Goal: Book appointment/travel/reservation

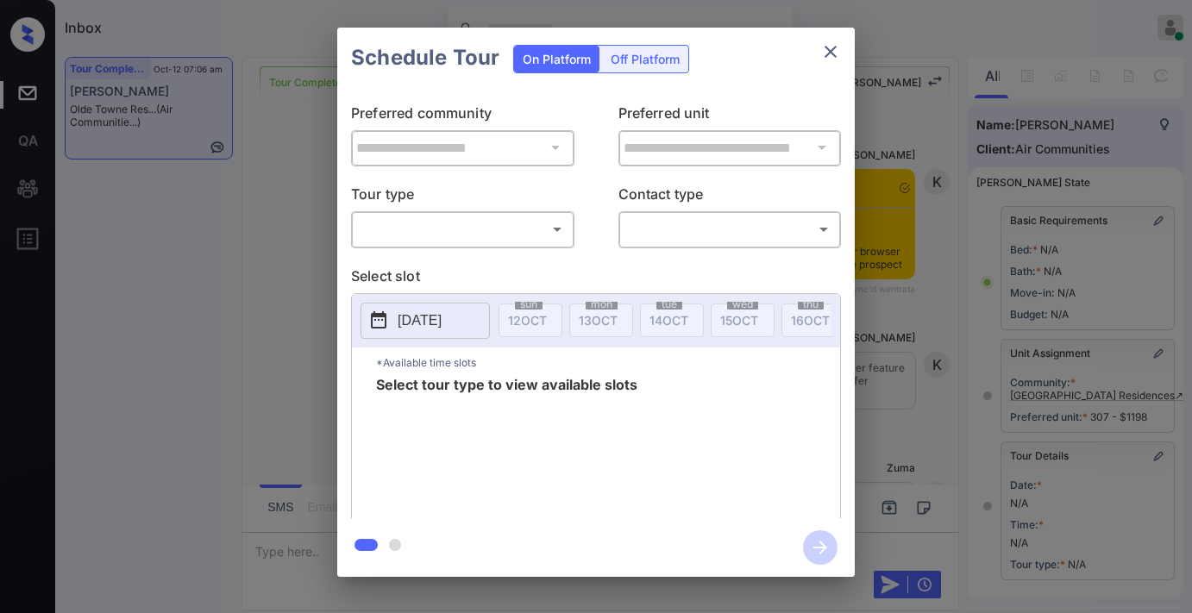
click at [498, 236] on body "Inbox [PERSON_NAME] Online Set yourself offline Set yourself on break Profile S…" at bounding box center [596, 306] width 1192 height 613
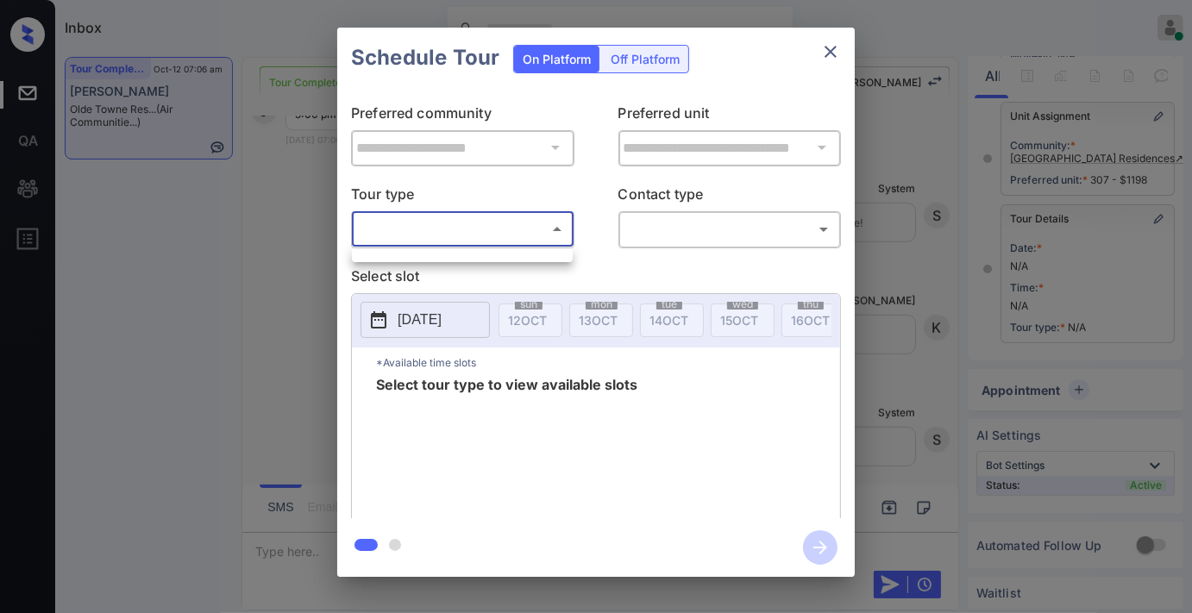
click at [244, 167] on div at bounding box center [596, 306] width 1192 height 613
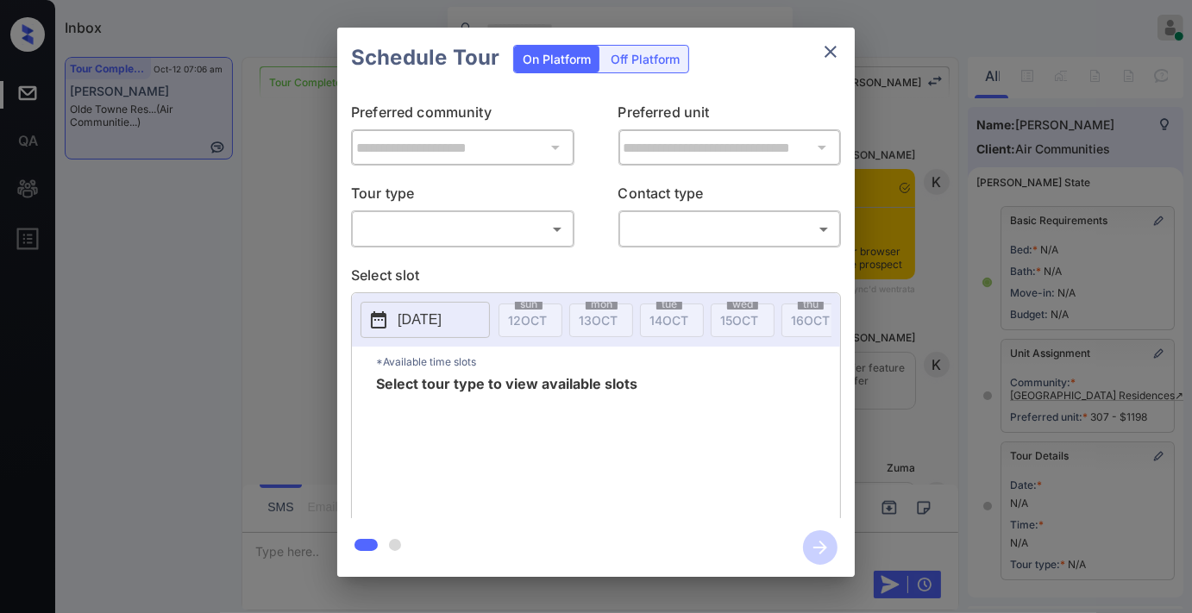
click at [486, 226] on body "Inbox [PERSON_NAME] Online Set yourself offline Set yourself on break Profile S…" at bounding box center [596, 306] width 1192 height 613
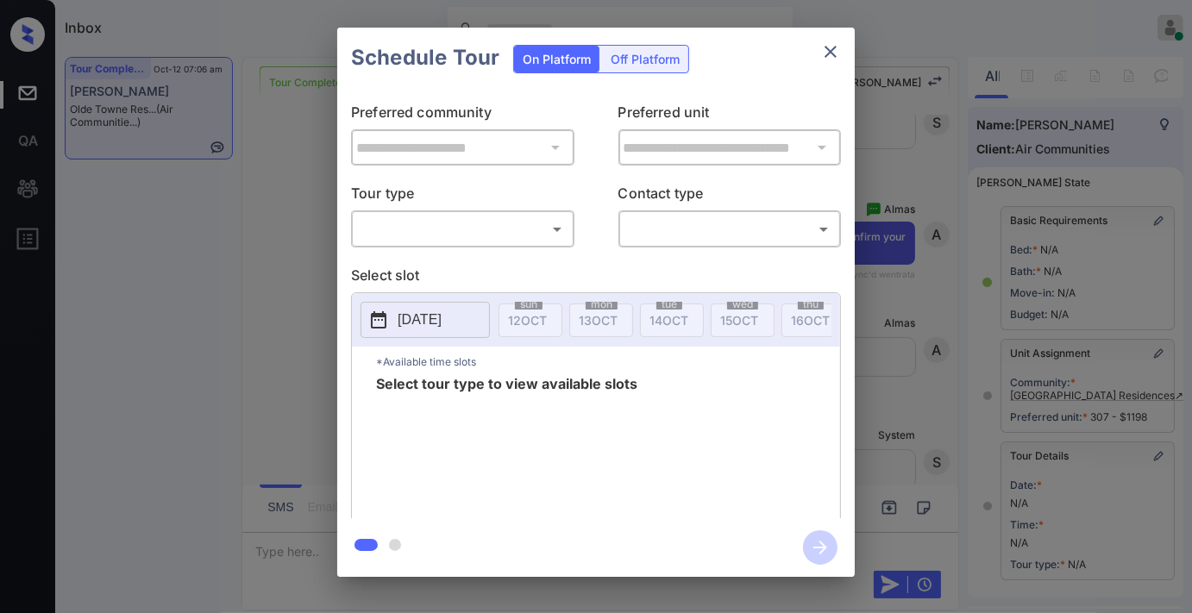
scroll to position [253, 0]
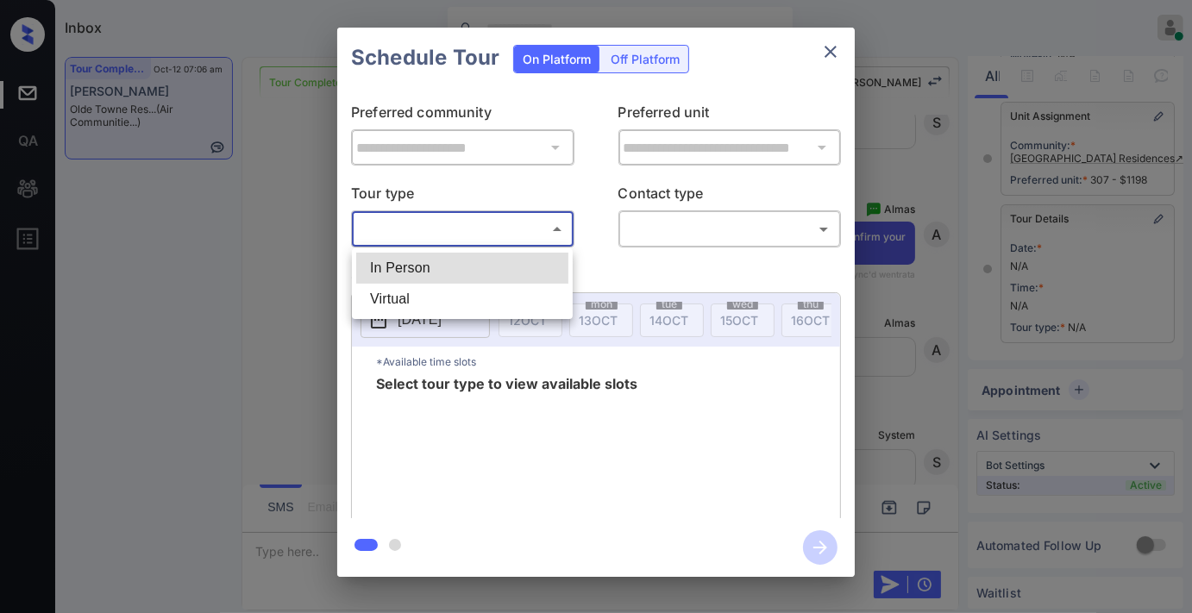
click at [472, 269] on li "In Person" at bounding box center [462, 268] width 212 height 31
type input "********"
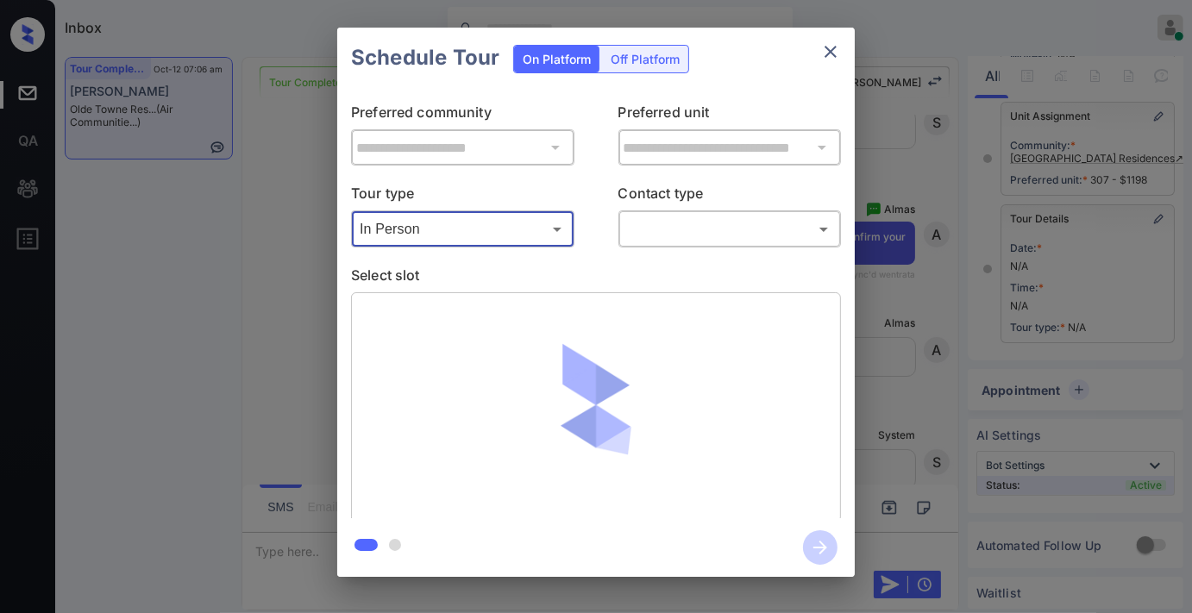
click at [686, 239] on body "Inbox [PERSON_NAME] Online Set yourself offline Set yourself on break Profile S…" at bounding box center [596, 306] width 1192 height 613
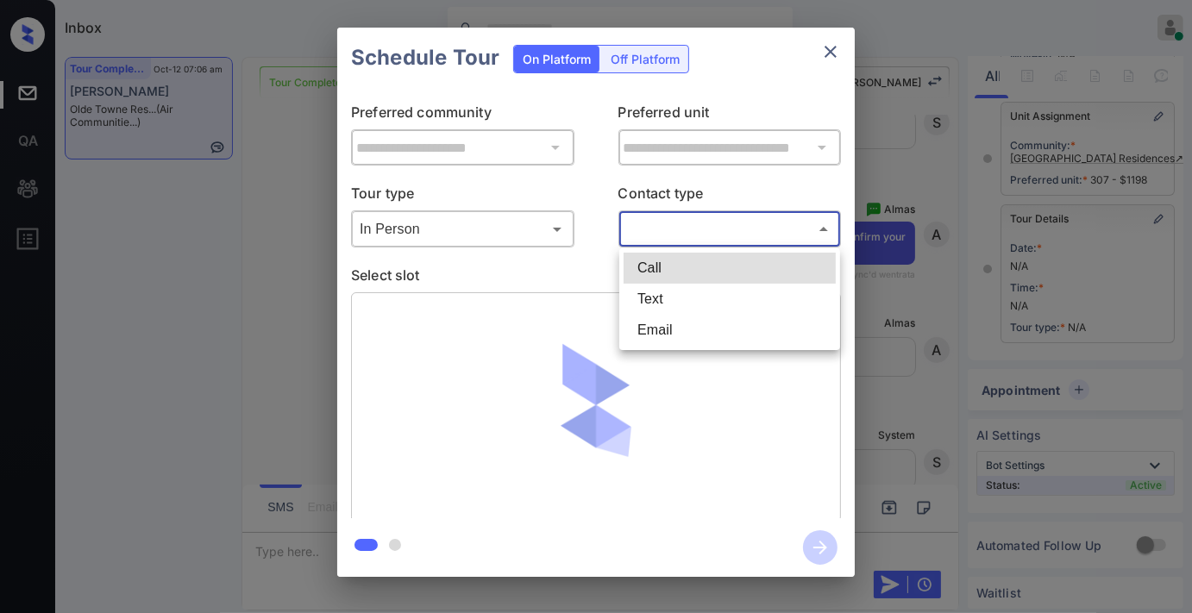
click at [676, 293] on li "Text" at bounding box center [730, 299] width 212 height 31
type input "****"
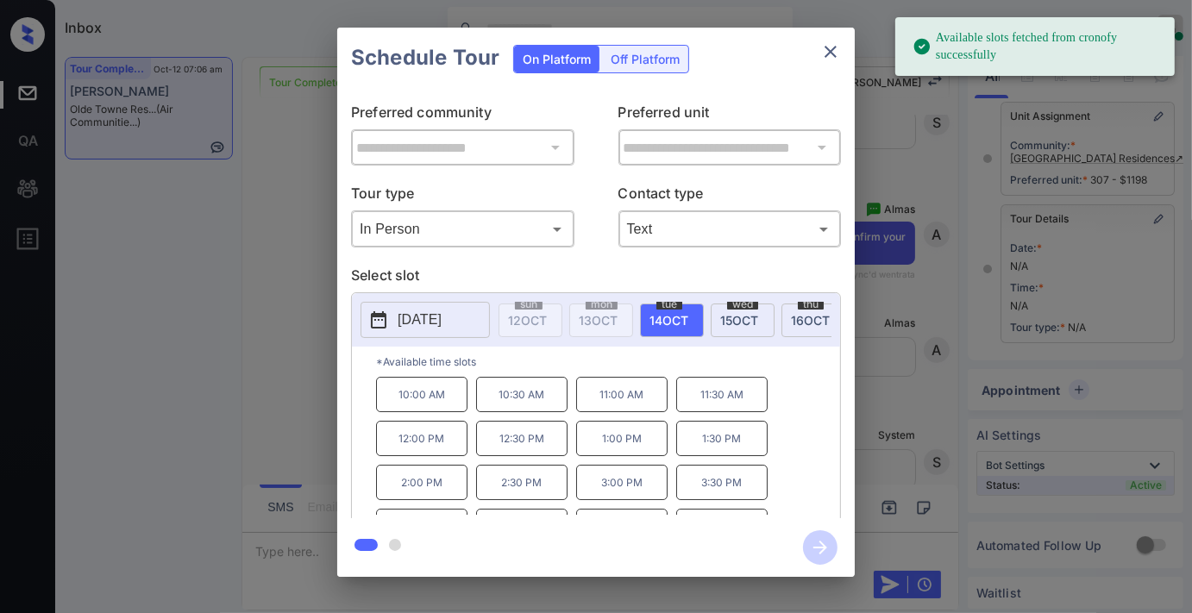
click at [404, 319] on p "2025-10-14" at bounding box center [420, 320] width 44 height 21
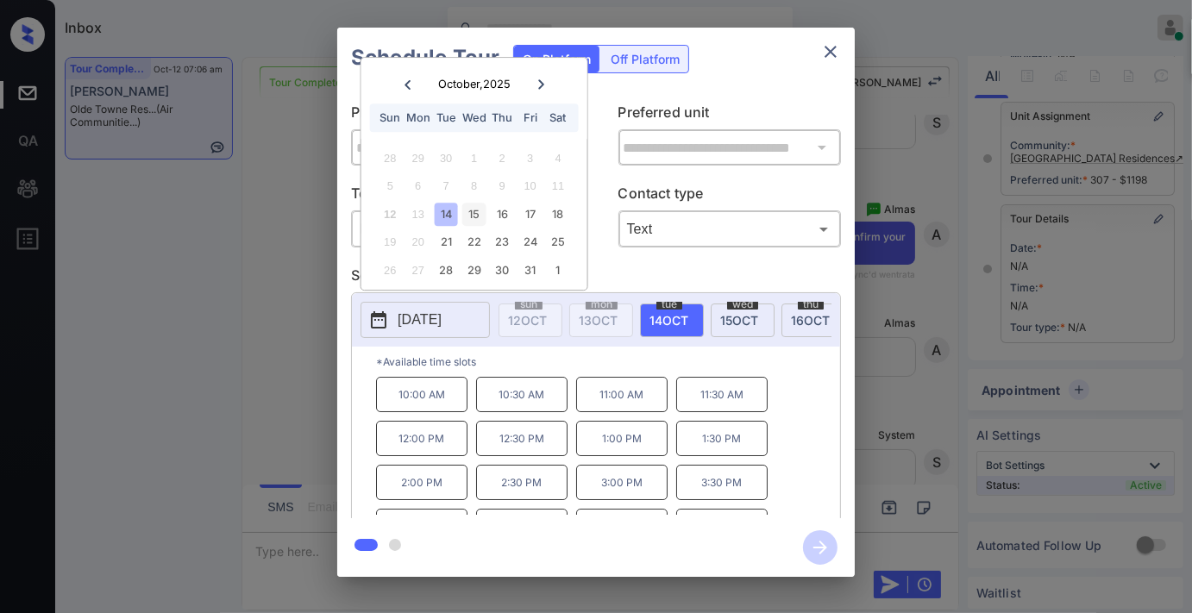
click at [470, 212] on div "15" at bounding box center [473, 214] width 23 height 23
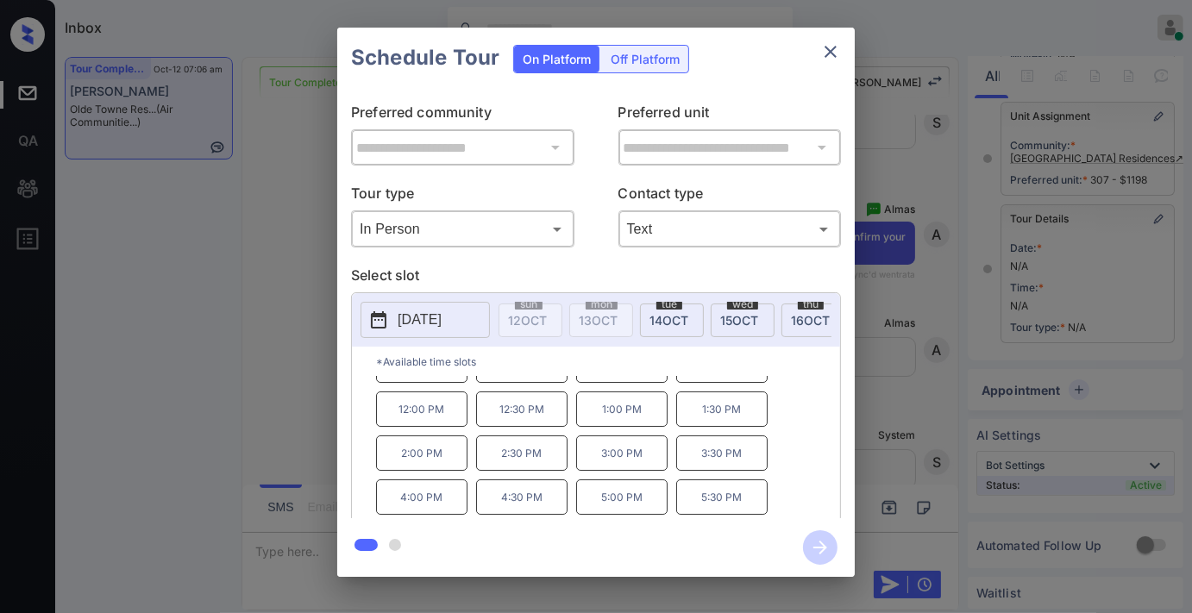
click at [639, 509] on p "5:00 PM" at bounding box center [621, 497] width 91 height 35
click at [824, 550] on icon "button" at bounding box center [820, 548] width 35 height 35
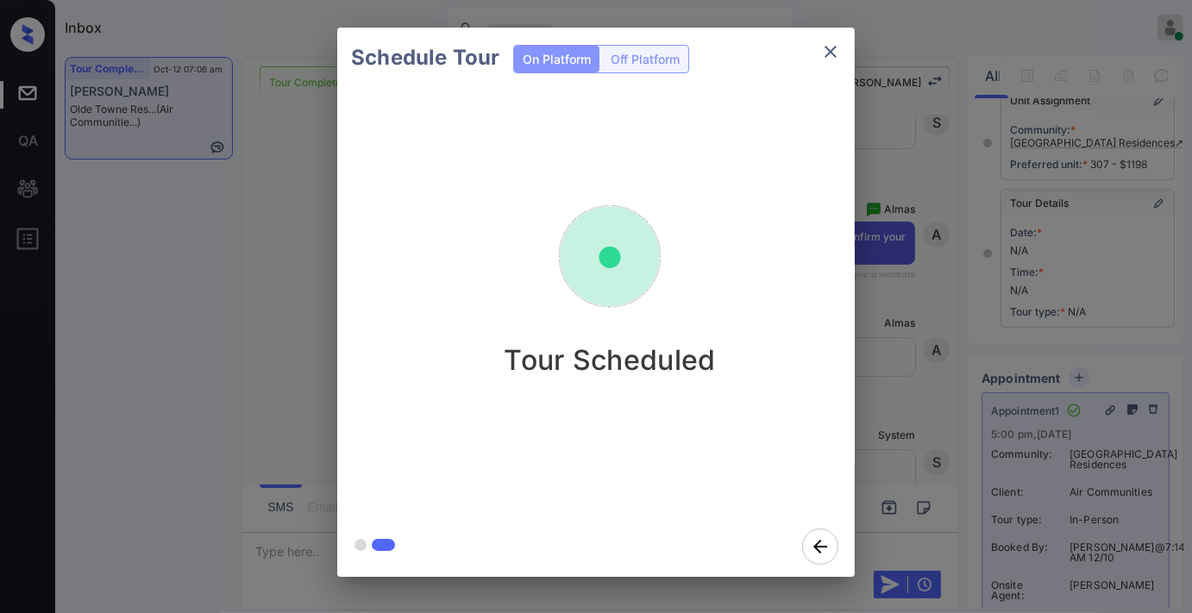
click at [838, 45] on icon "close" at bounding box center [831, 51] width 21 height 21
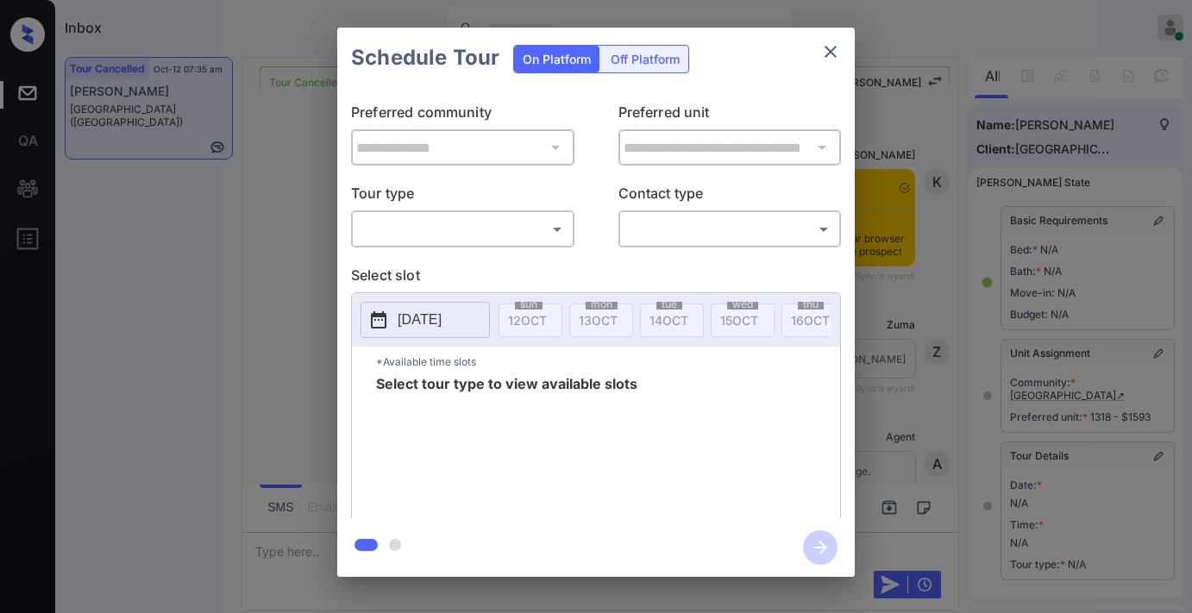
click at [492, 226] on body "Inbox Samantha Soliven Online Set yourself offline Set yourself on break Profil…" at bounding box center [596, 306] width 1192 height 613
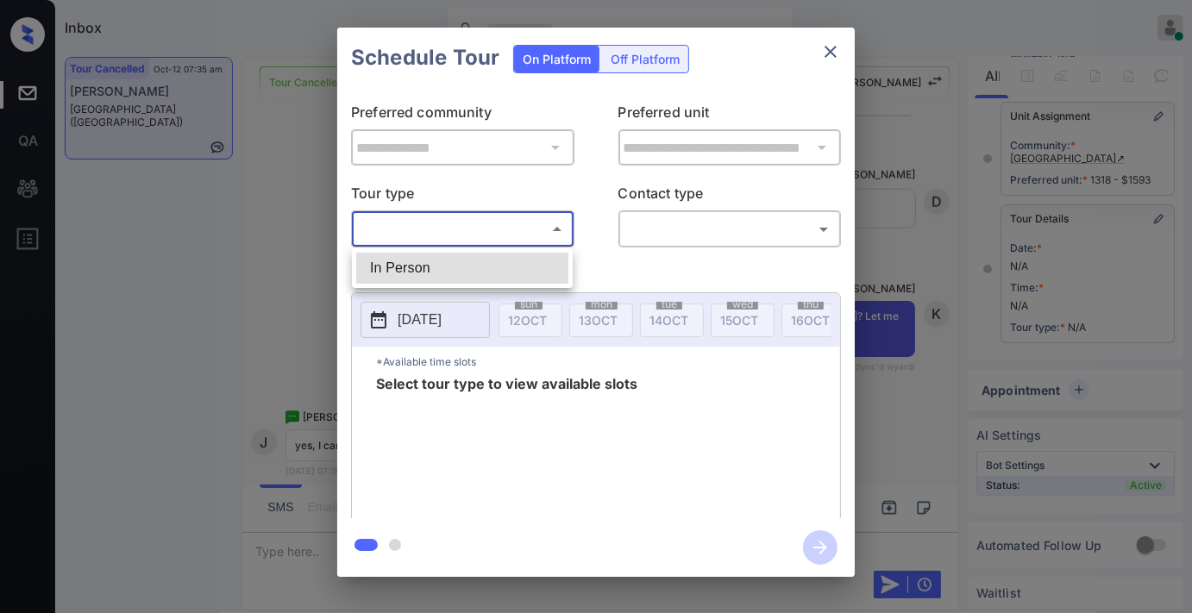
click at [488, 274] on li "In Person" at bounding box center [462, 268] width 212 height 31
type input "********"
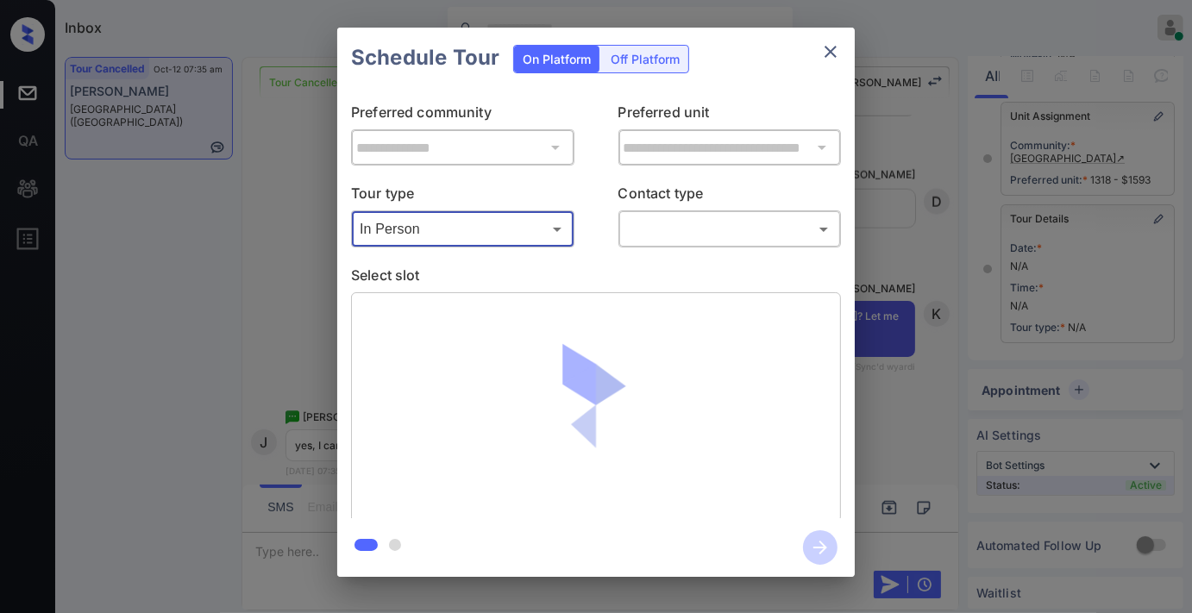
click at [723, 227] on body "Inbox Samantha Soliven Online Set yourself offline Set yourself on break Profil…" at bounding box center [596, 306] width 1192 height 613
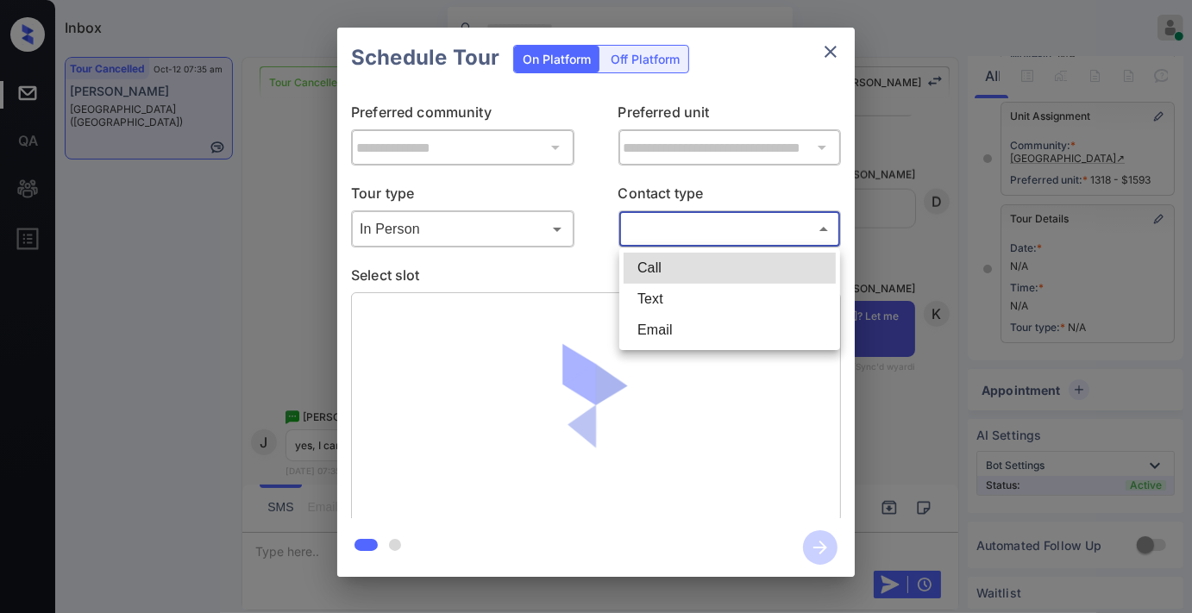
click at [683, 299] on li "Text" at bounding box center [730, 299] width 212 height 31
type input "****"
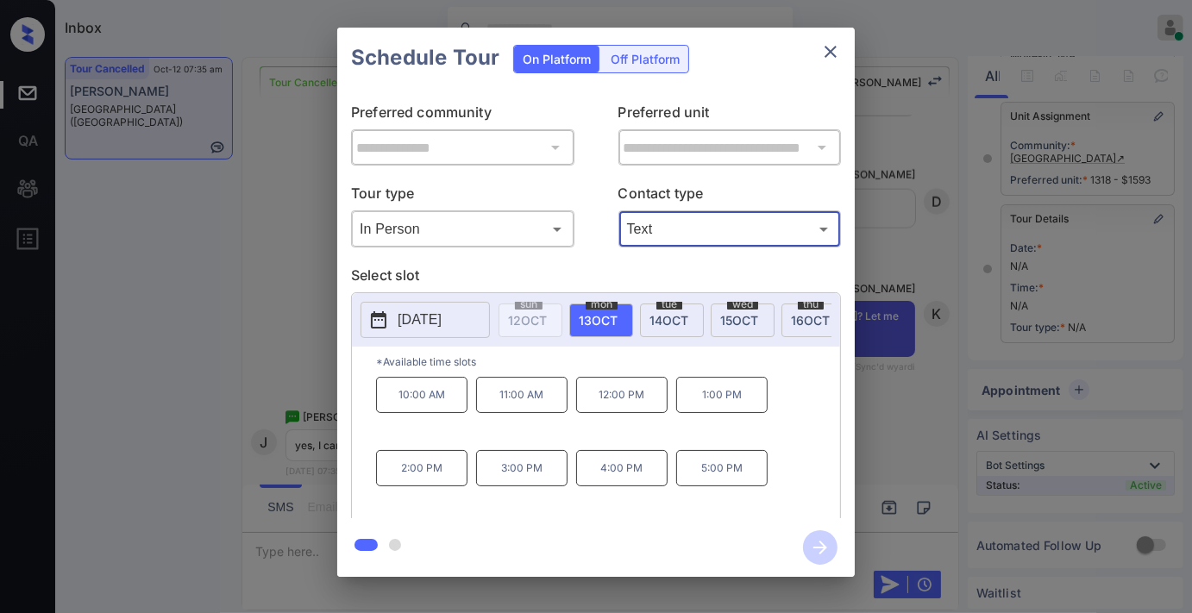
click at [632, 410] on p "12:00 PM" at bounding box center [621, 395] width 91 height 36
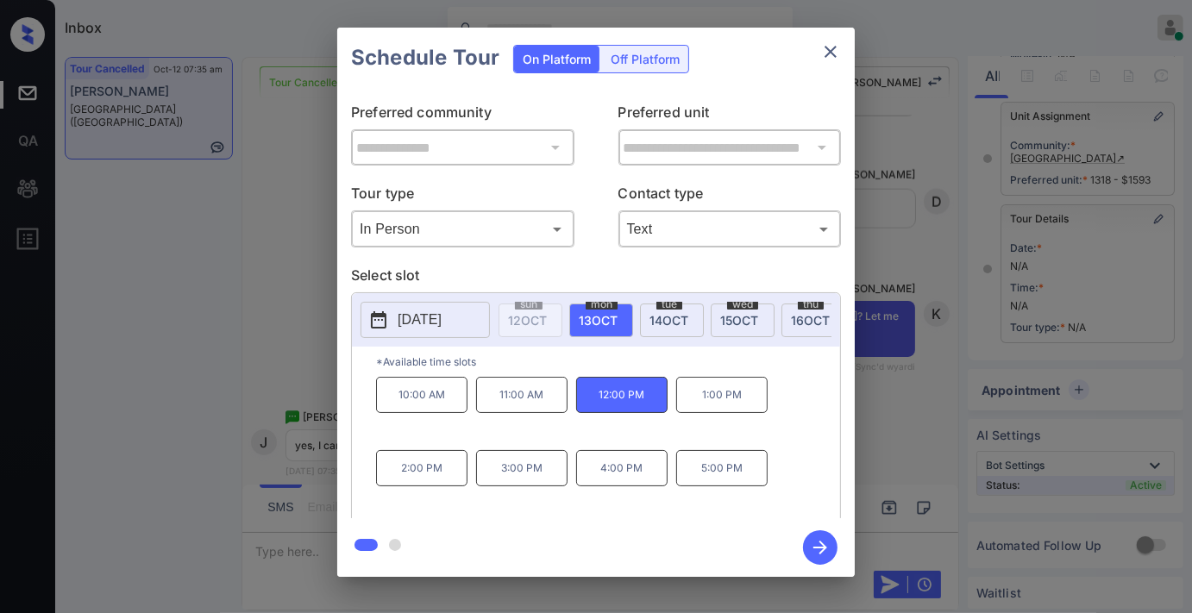
click at [821, 544] on icon "button" at bounding box center [821, 548] width 14 height 14
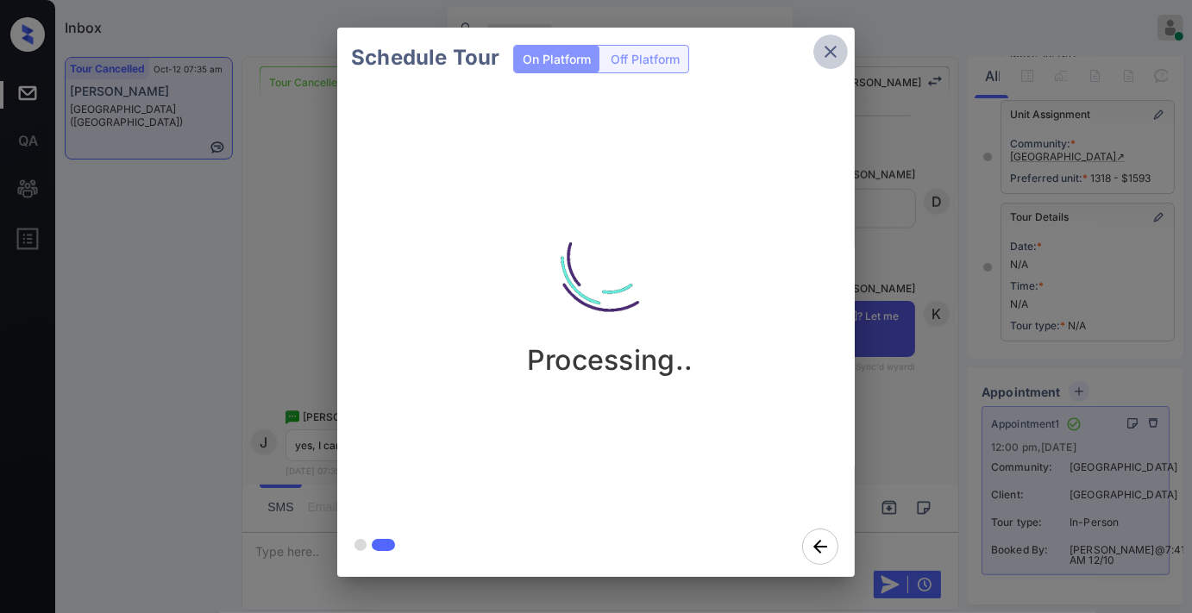
click at [831, 55] on icon "close" at bounding box center [831, 51] width 21 height 21
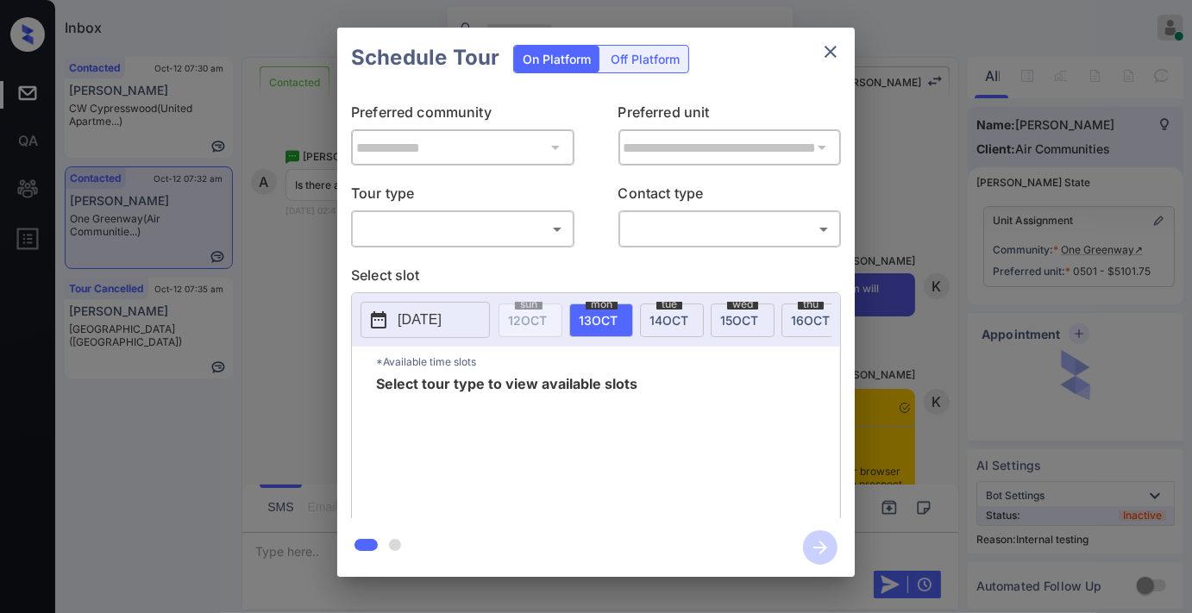
scroll to position [4567, 0]
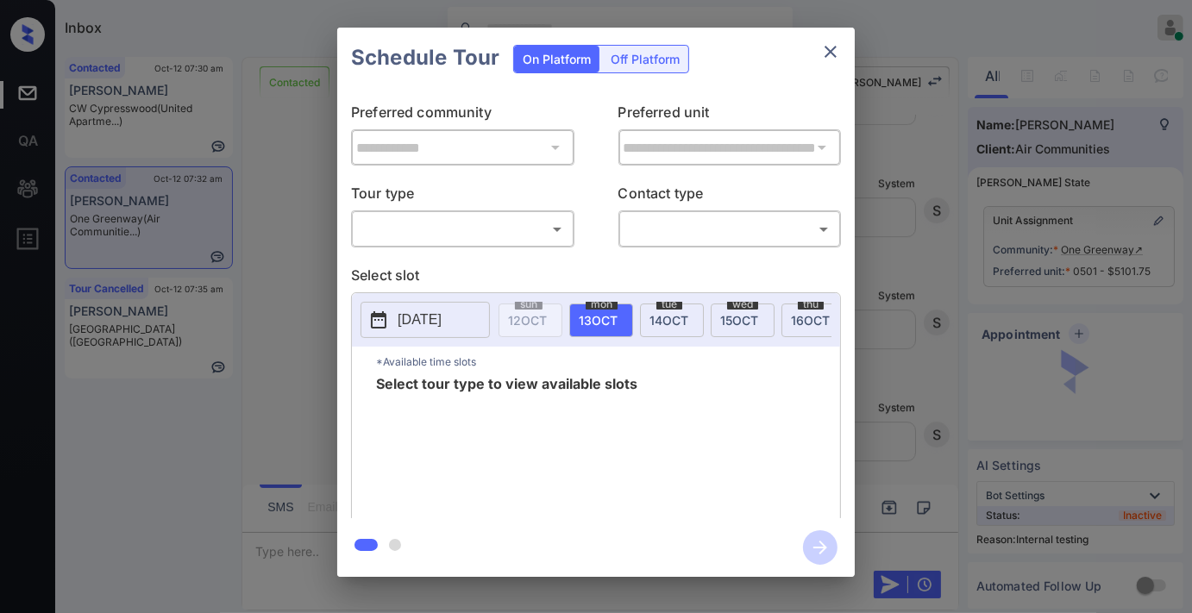
click at [473, 225] on body "Inbox Samantha Soliven Online Set yourself offline Set yourself on break Profil…" at bounding box center [596, 306] width 1192 height 613
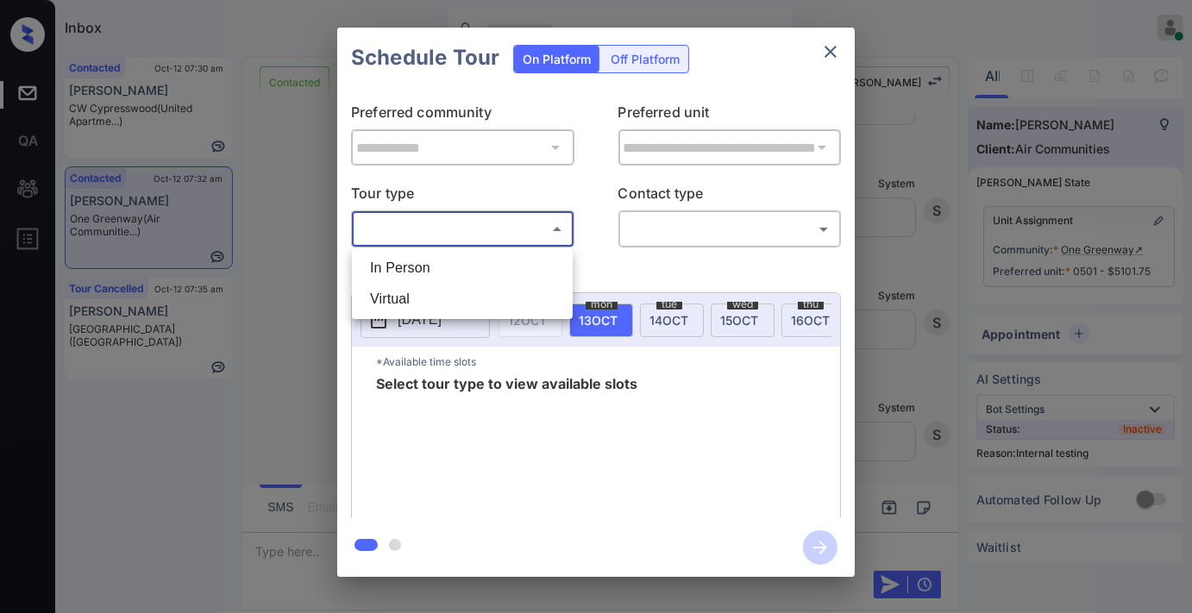
click at [466, 312] on li "Virtual" at bounding box center [462, 299] width 212 height 31
type input "*******"
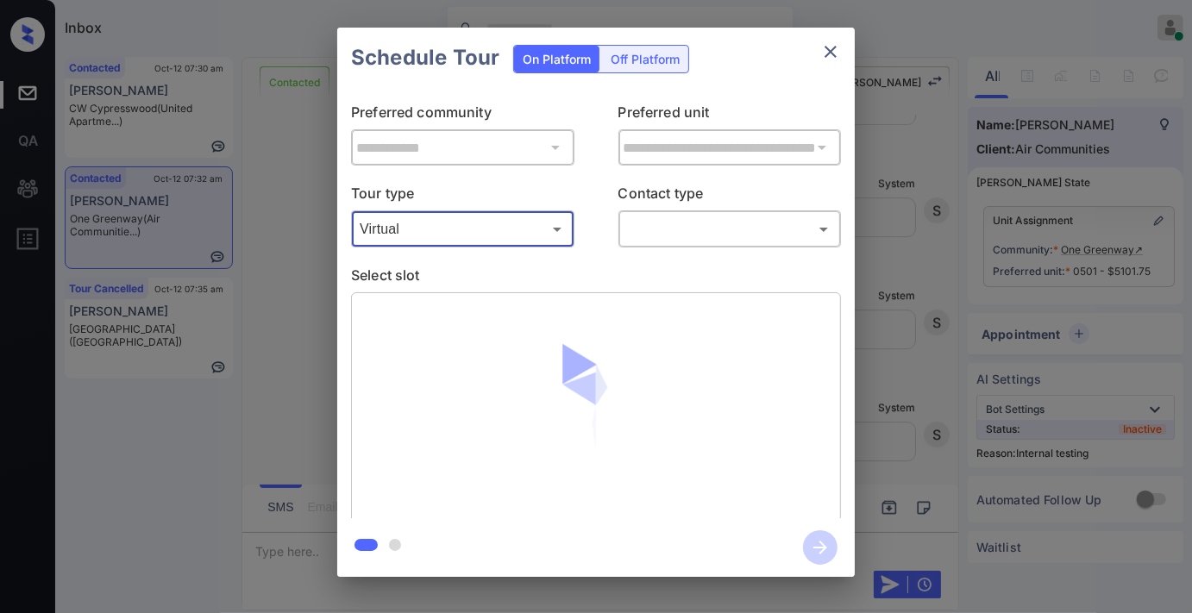
click at [760, 217] on body "Inbox Samantha Soliven Online Set yourself offline Set yourself on break Profil…" at bounding box center [596, 306] width 1192 height 613
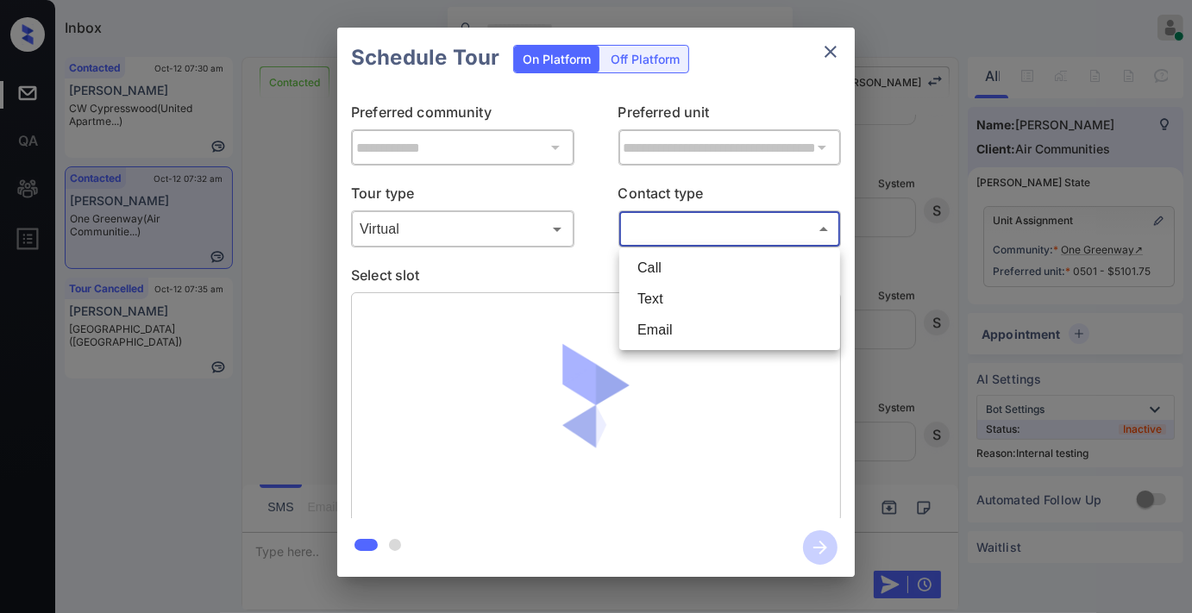
click at [676, 297] on li "Text" at bounding box center [730, 299] width 212 height 31
type input "****"
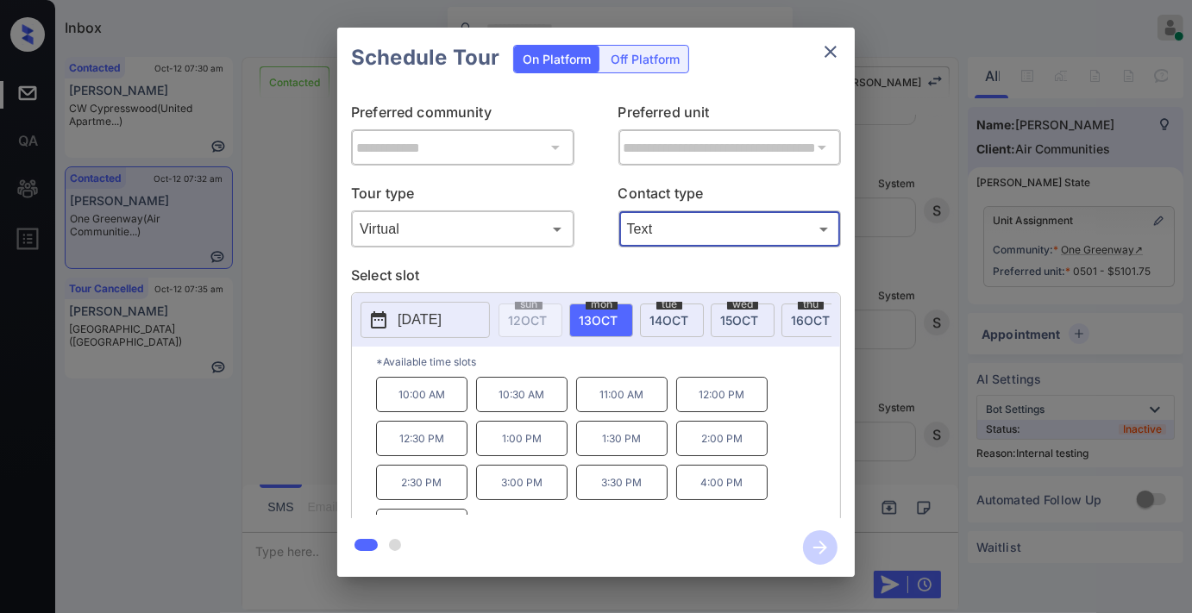
click at [719, 404] on p "12:00 PM" at bounding box center [721, 394] width 91 height 35
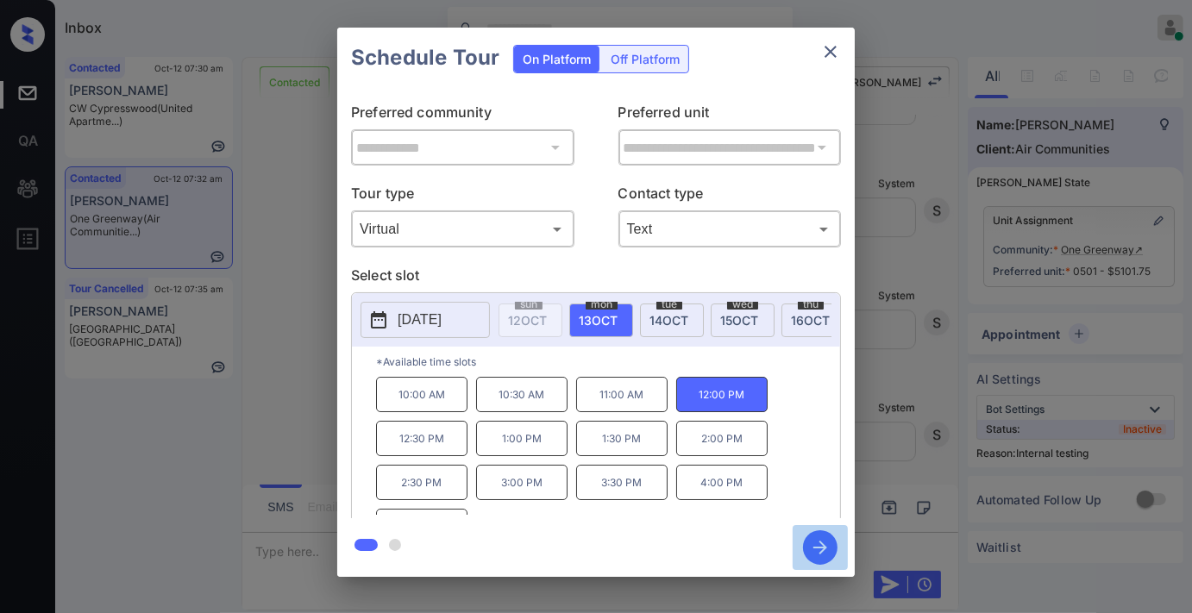
click at [814, 544] on icon "button" at bounding box center [820, 548] width 35 height 35
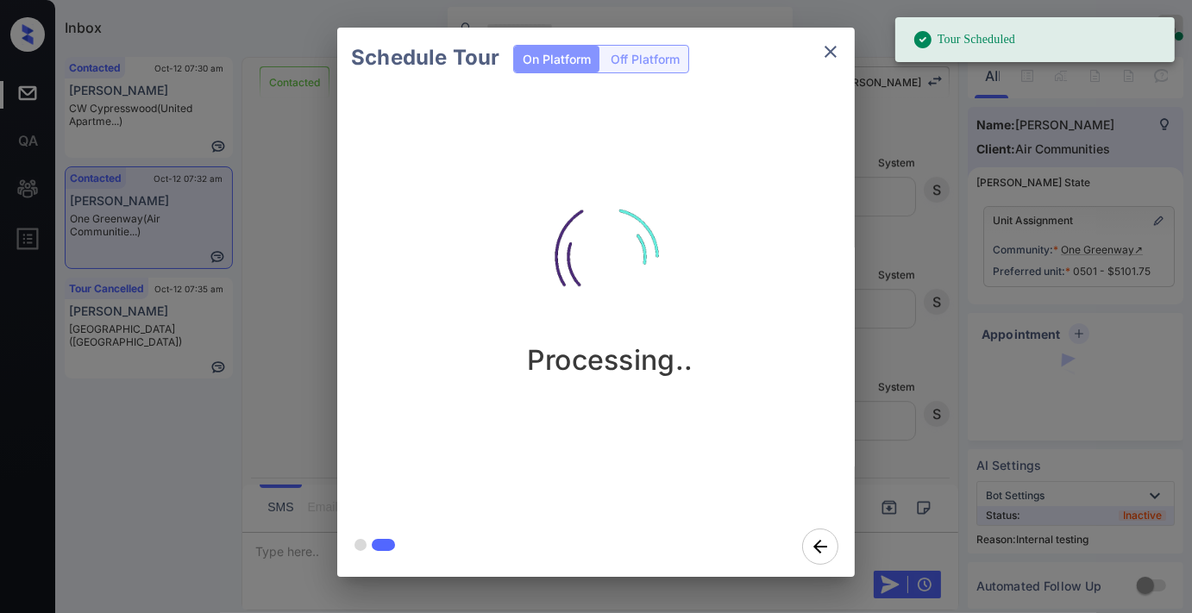
click at [827, 41] on icon "close" at bounding box center [831, 51] width 21 height 21
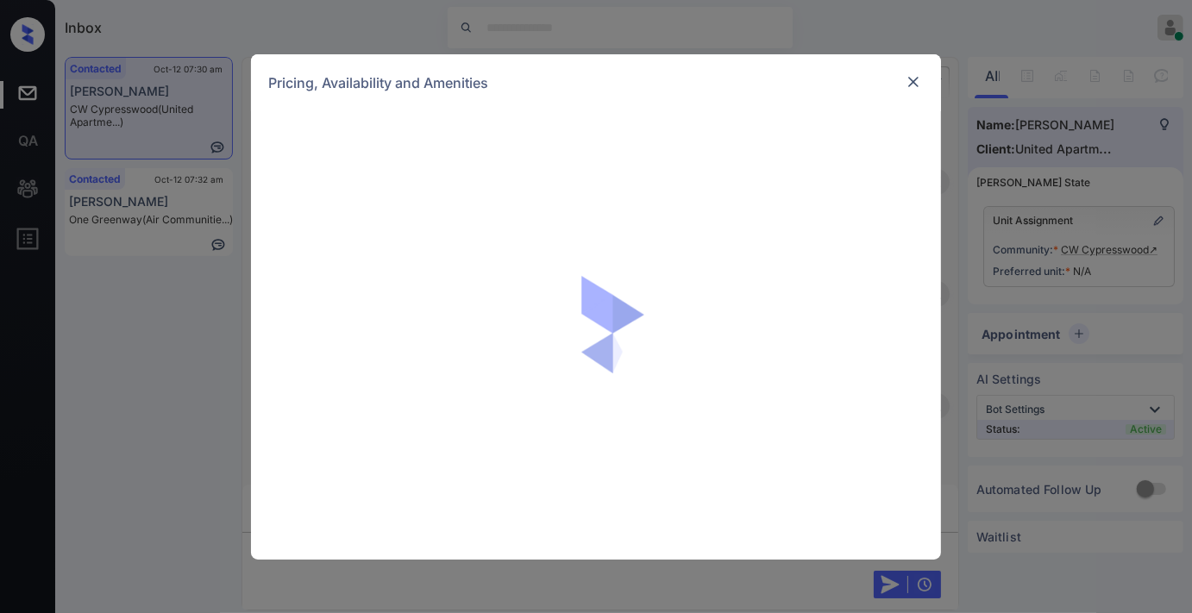
scroll to position [2515, 0]
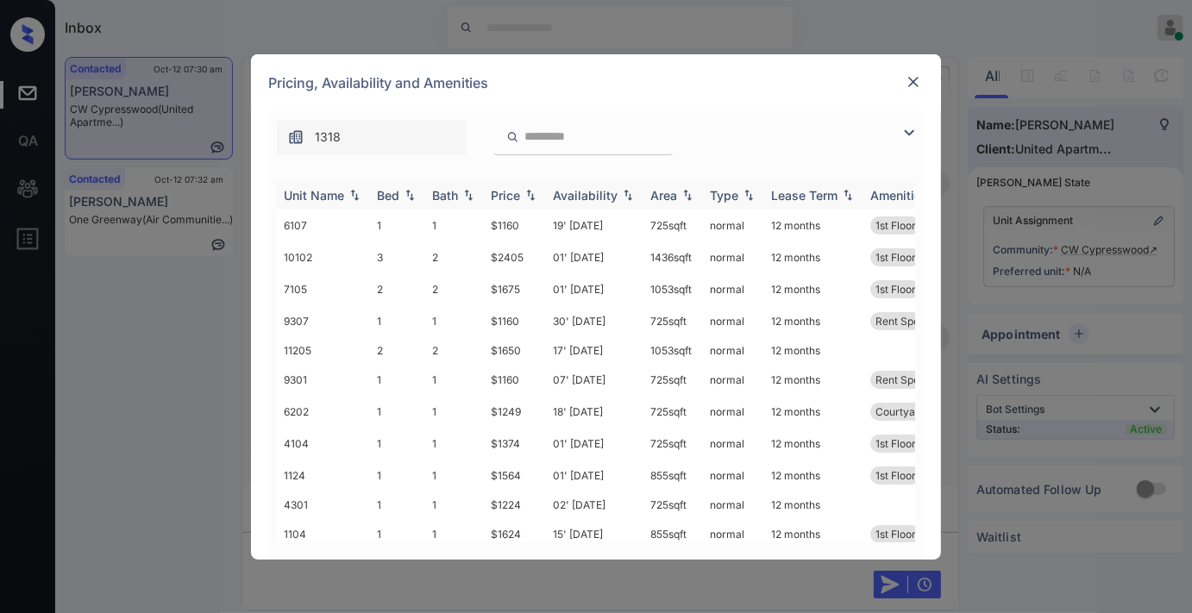
click at [523, 192] on img at bounding box center [530, 195] width 17 height 12
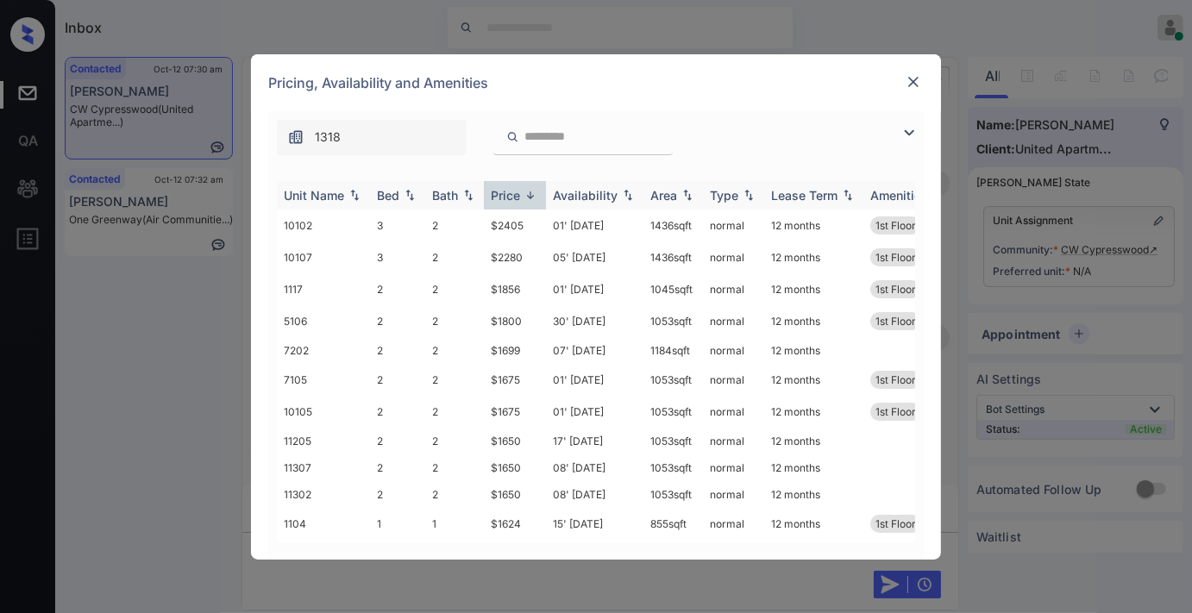
click at [523, 192] on img at bounding box center [530, 195] width 17 height 13
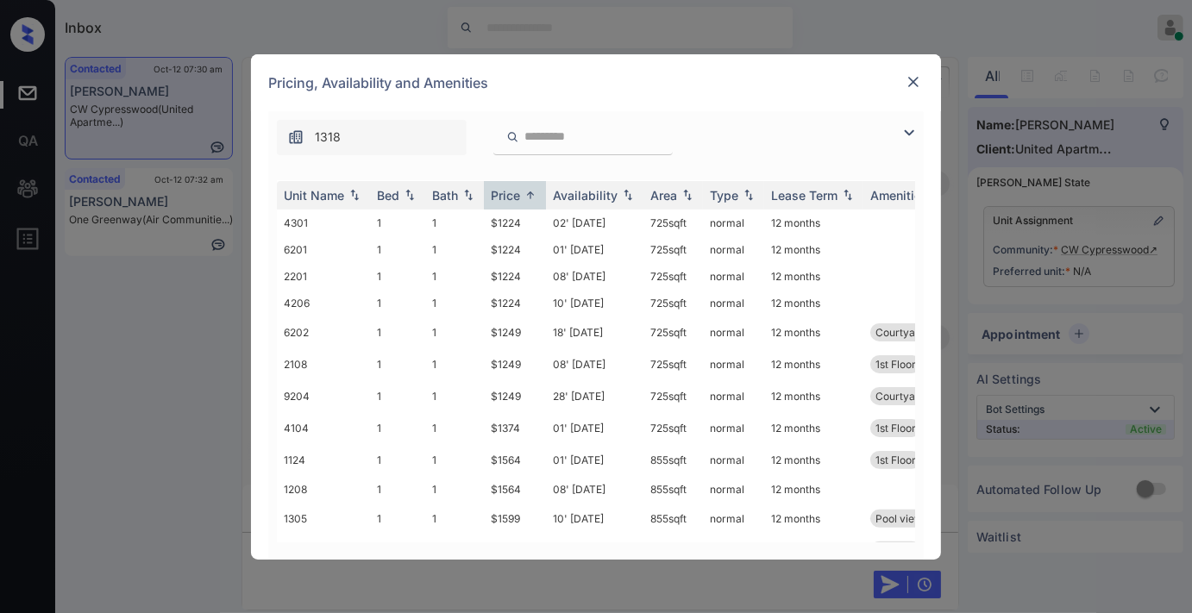
scroll to position [575, 0]
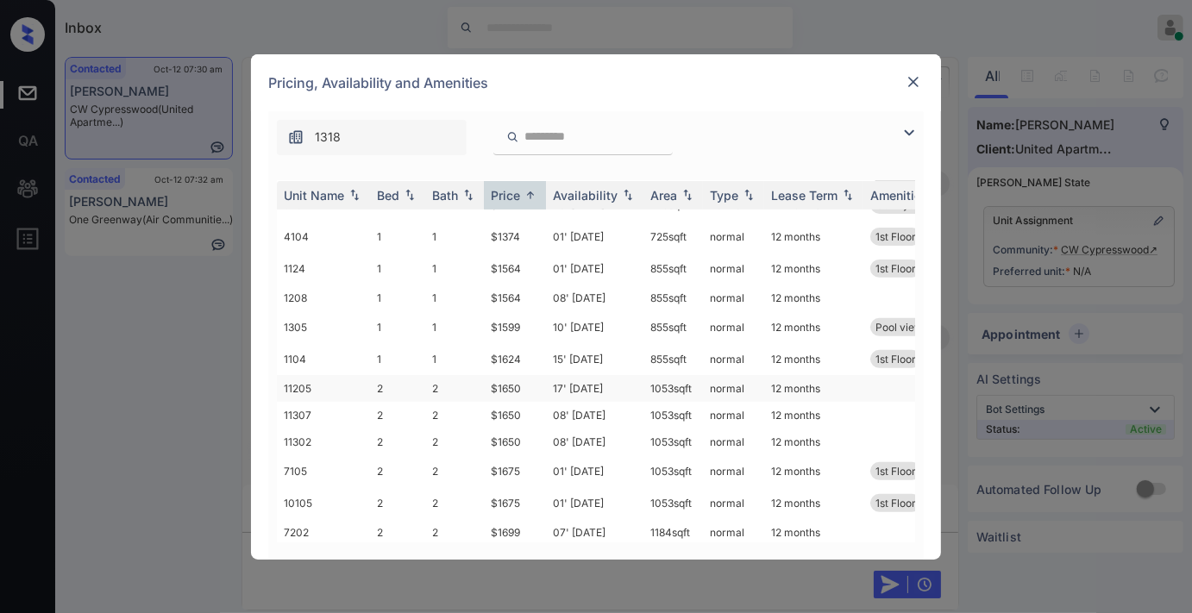
click at [490, 387] on td "$1650" at bounding box center [515, 388] width 62 height 27
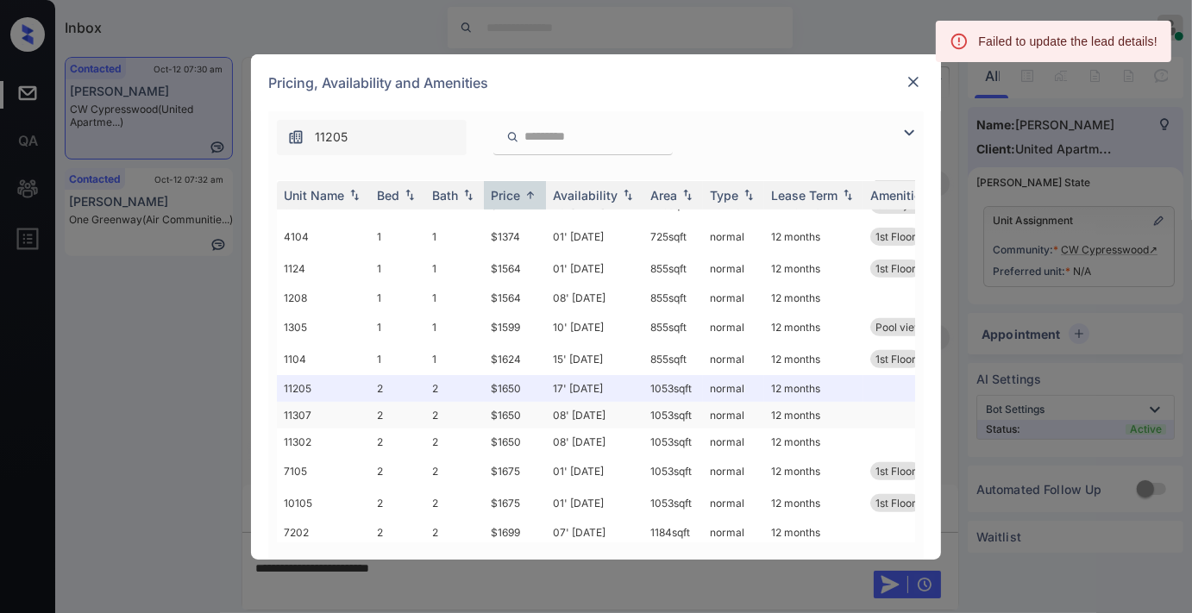
click at [569, 415] on td "08' Oct 25" at bounding box center [595, 415] width 98 height 27
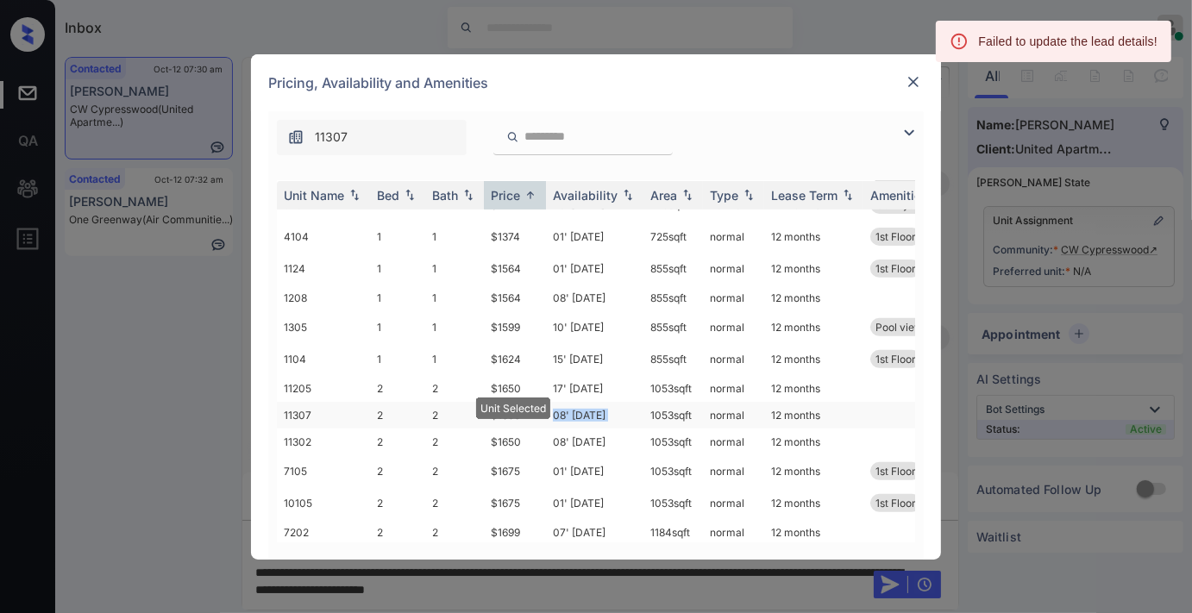
click at [569, 415] on td "08' Oct 25" at bounding box center [595, 415] width 98 height 27
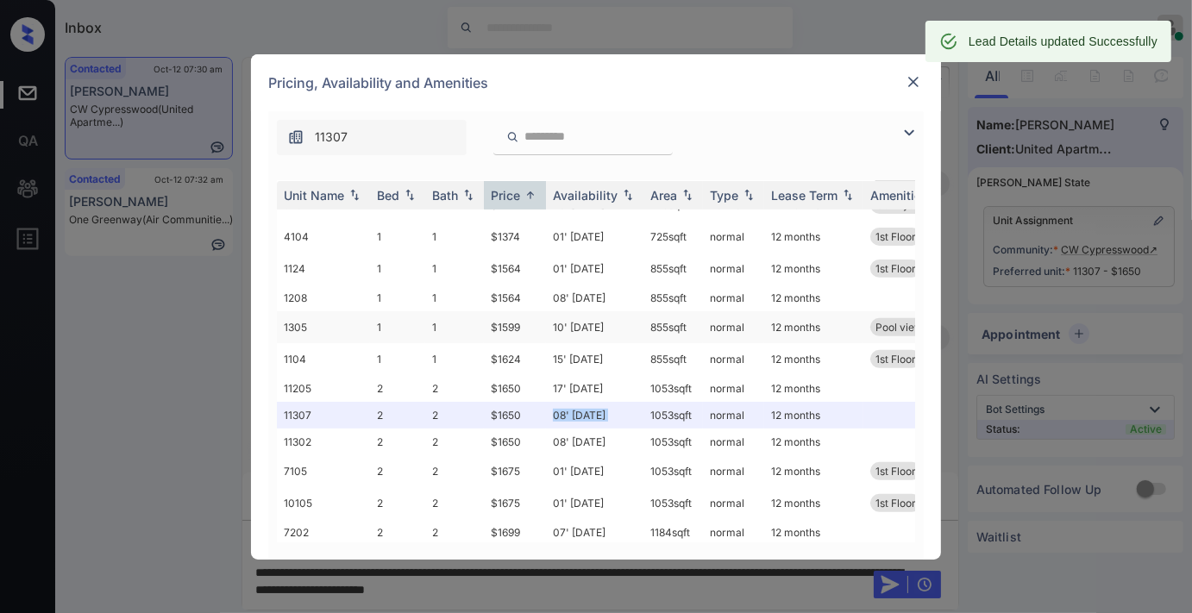
scroll to position [670, 0]
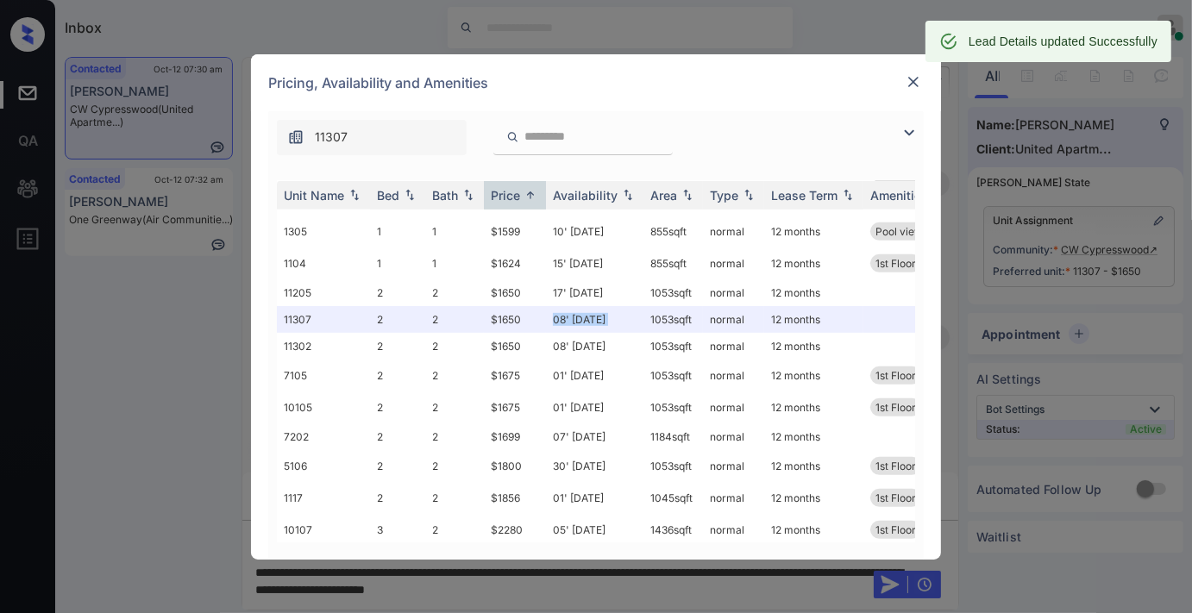
click at [918, 79] on img at bounding box center [913, 81] width 17 height 17
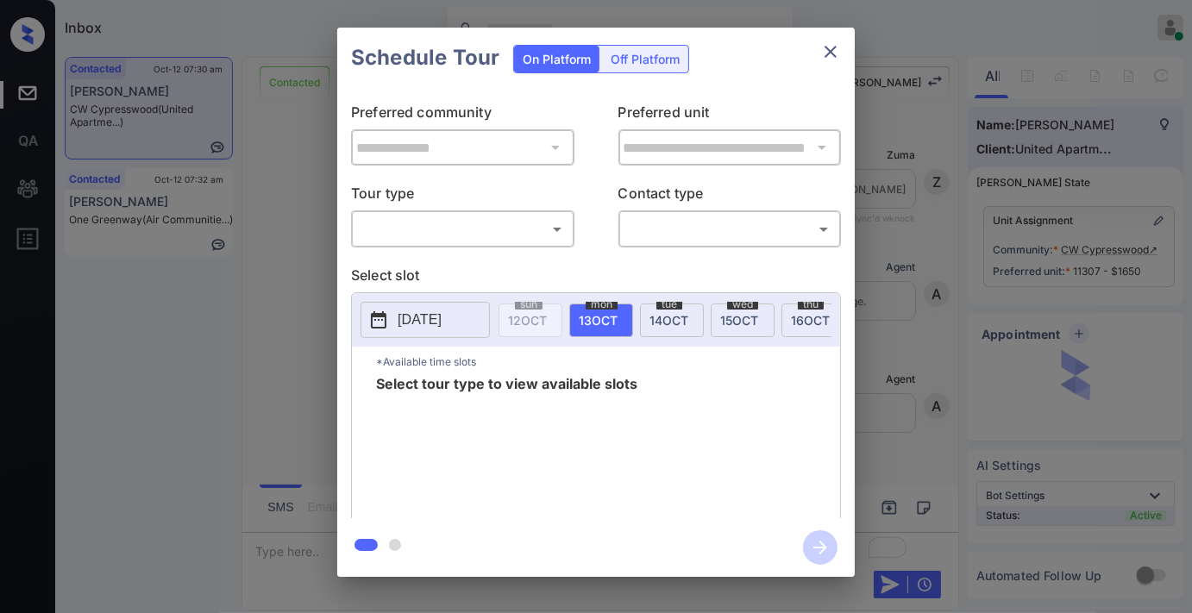
click at [469, 230] on body "Inbox [PERSON_NAME] Online Set yourself offline Set yourself on break Profile S…" at bounding box center [596, 306] width 1192 height 613
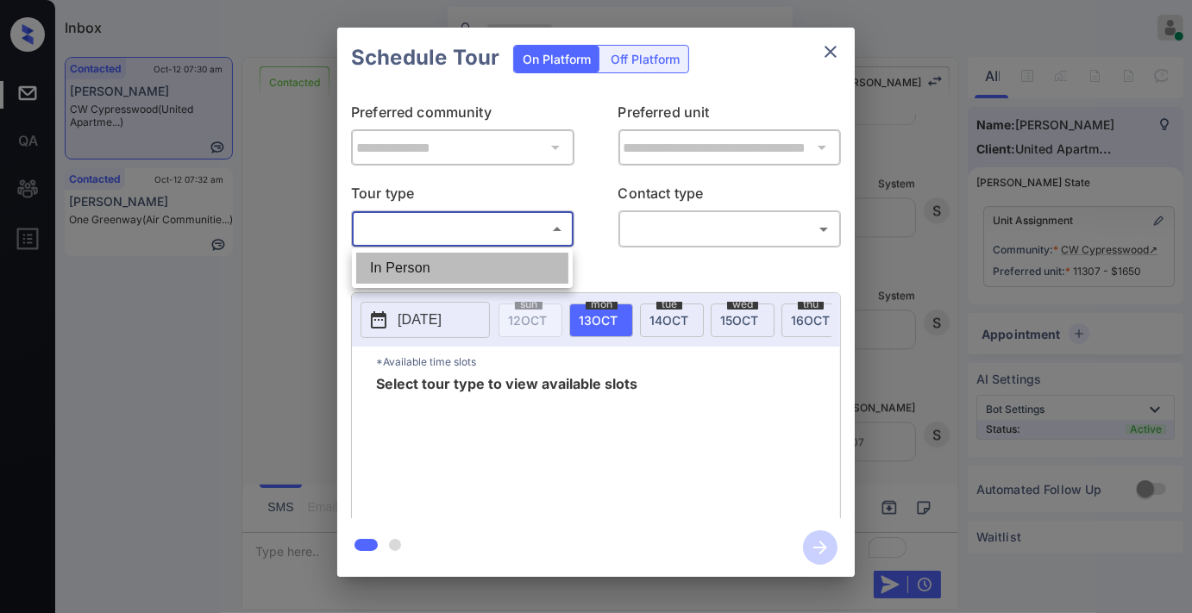
click at [477, 266] on li "In Person" at bounding box center [462, 268] width 212 height 31
type input "********"
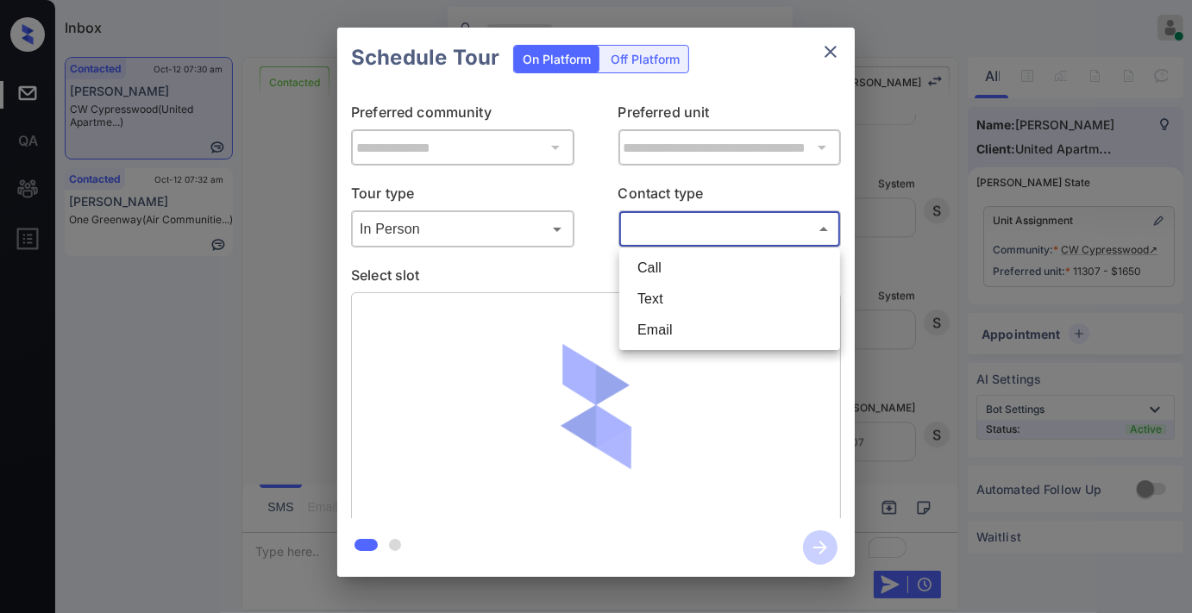
click at [700, 230] on body "Inbox [PERSON_NAME] Online Set yourself offline Set yourself on break Profile S…" at bounding box center [596, 306] width 1192 height 613
click at [712, 305] on li "Text" at bounding box center [730, 299] width 212 height 31
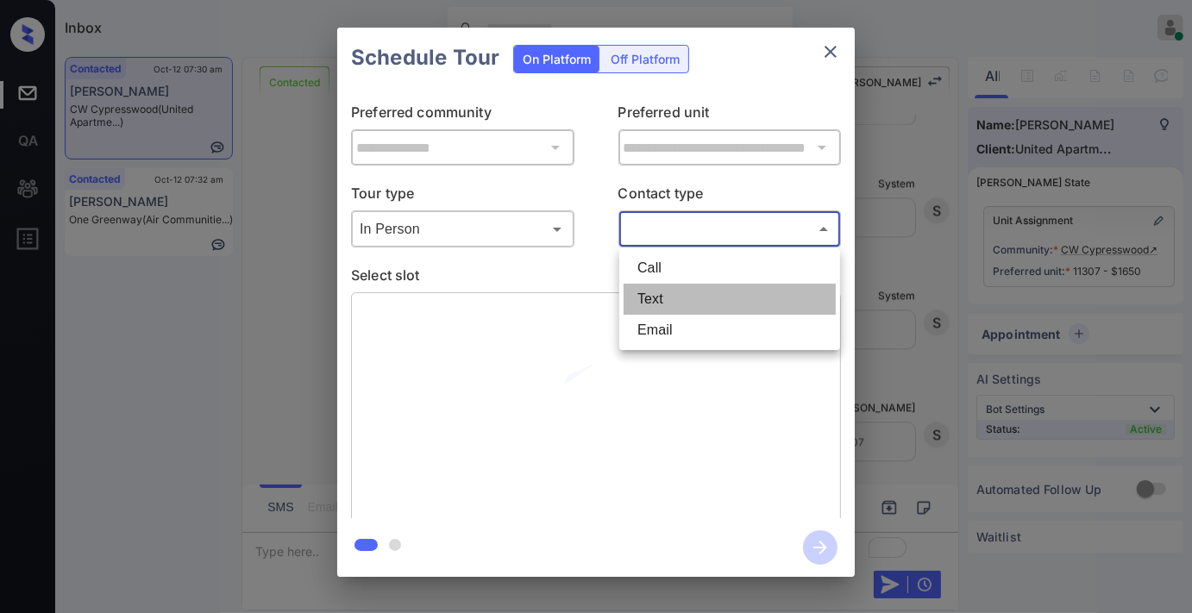
type input "****"
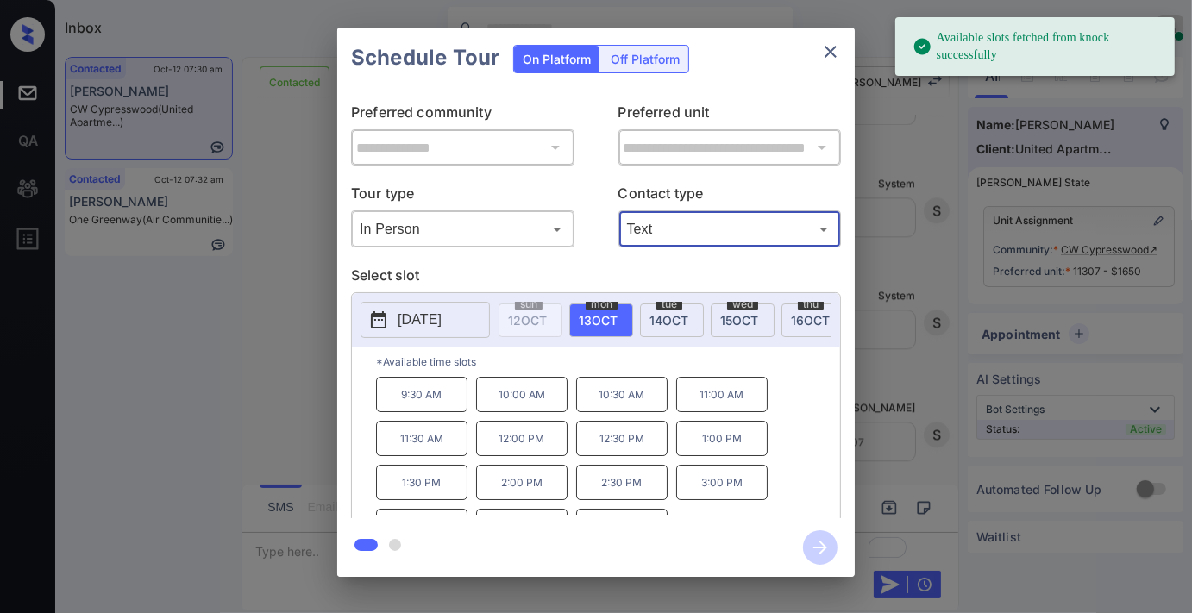
click at [437, 324] on p "[DATE]" at bounding box center [420, 320] width 44 height 21
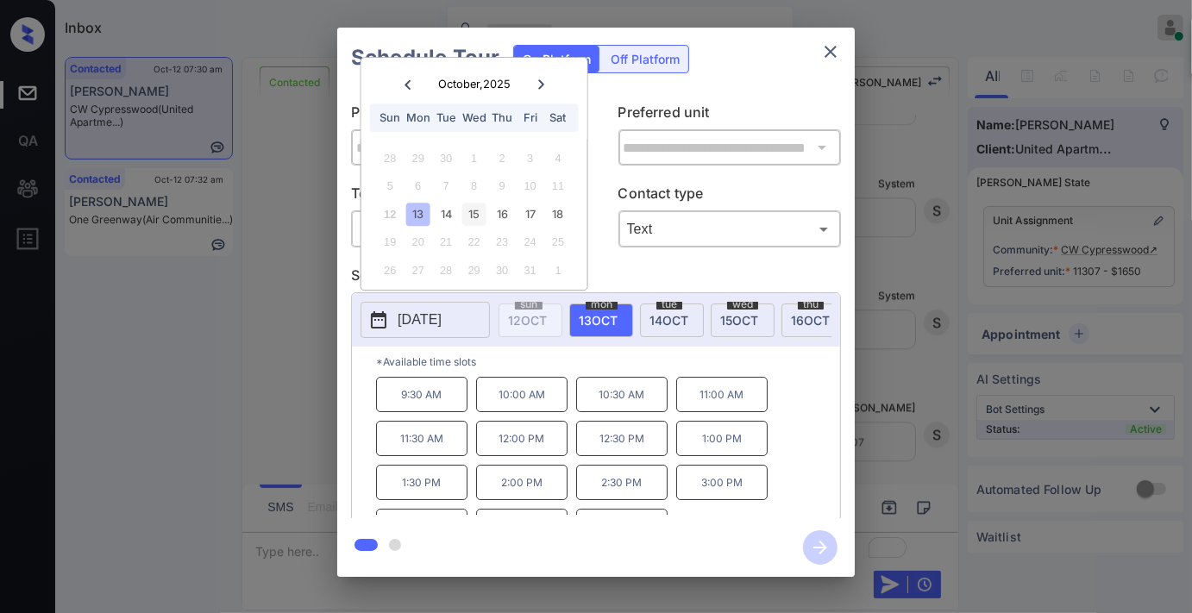
click at [478, 211] on div "15" at bounding box center [473, 214] width 23 height 23
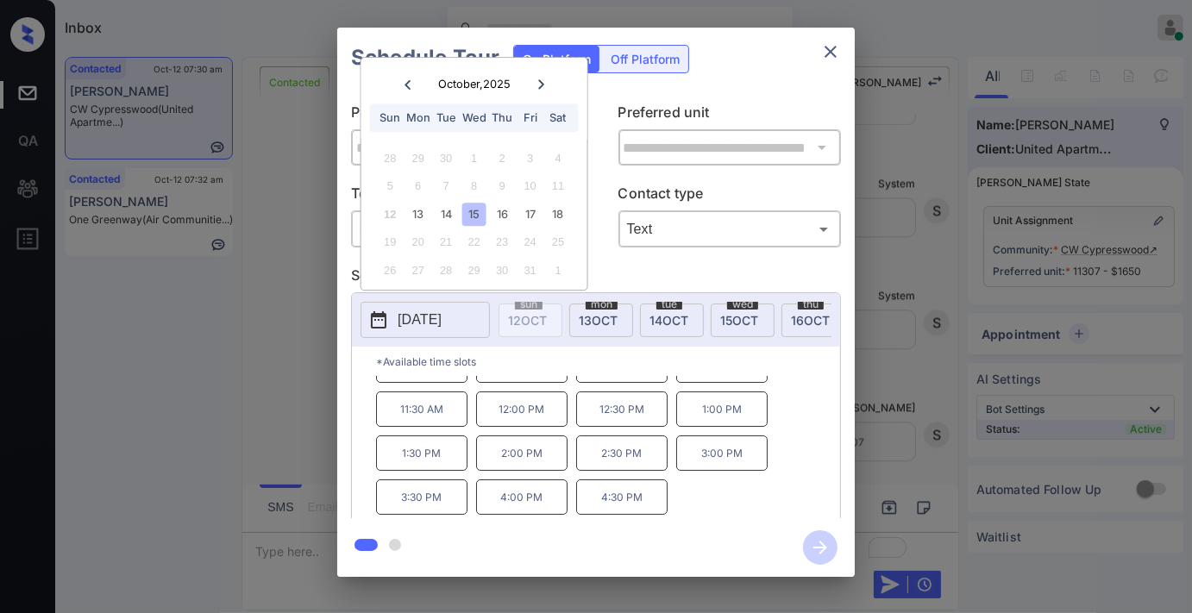
click at [648, 512] on p "4:30 PM" at bounding box center [621, 497] width 91 height 35
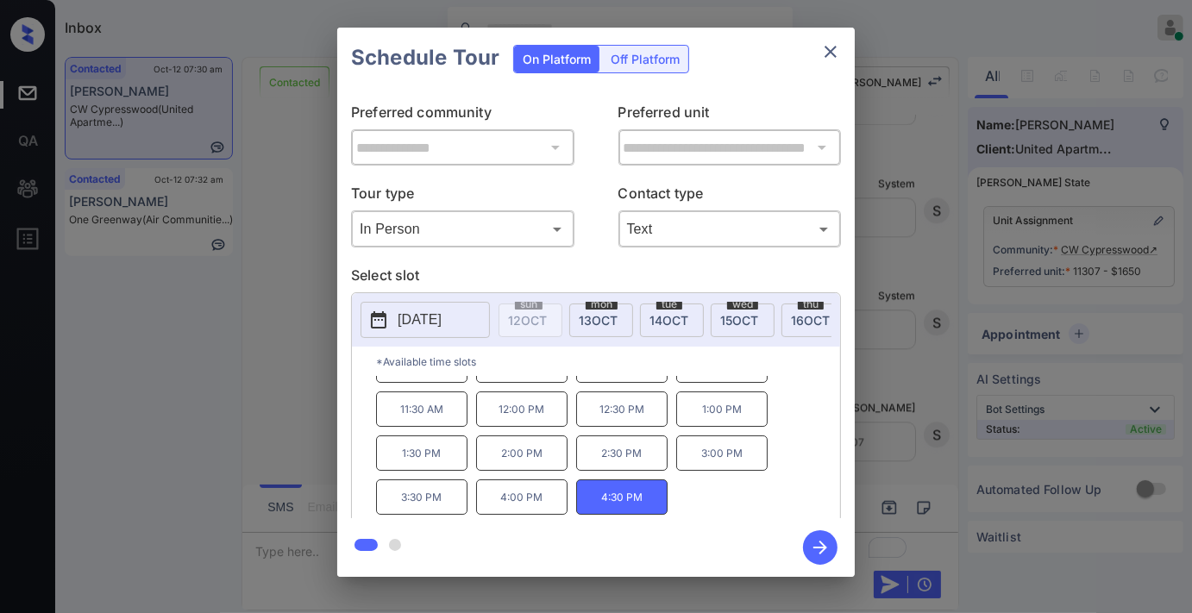
click at [473, 322] on button "[DATE]" at bounding box center [425, 320] width 129 height 36
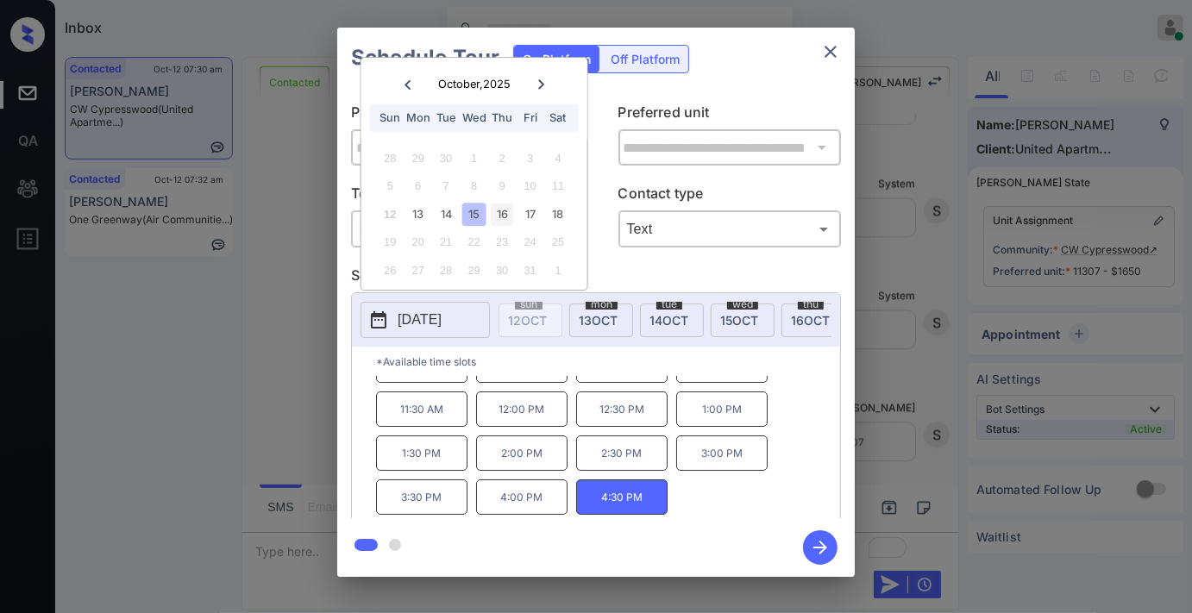
click at [505, 217] on div "16" at bounding box center [502, 214] width 23 height 23
click at [541, 210] on div "17" at bounding box center [530, 214] width 23 height 23
click at [818, 53] on button "close" at bounding box center [831, 52] width 35 height 35
